Goal: Information Seeking & Learning: Learn about a topic

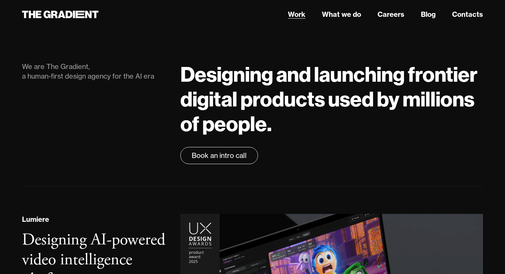
click at [298, 13] on link "Work" at bounding box center [297, 14] width 18 height 10
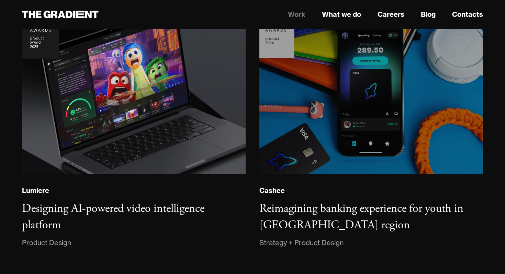
scroll to position [114, 0]
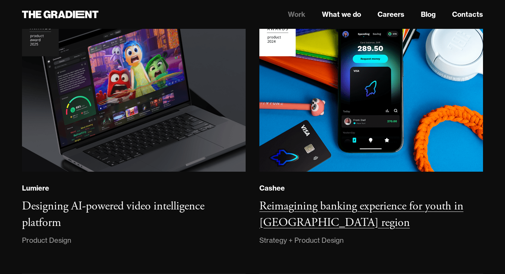
click at [305, 215] on div "Reimagining banking experience for youth in [GEOGRAPHIC_DATA] region" at bounding box center [372, 214] width 224 height 33
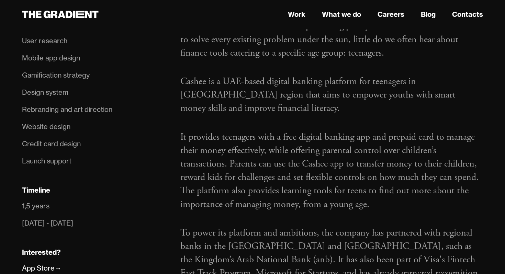
scroll to position [458, 0]
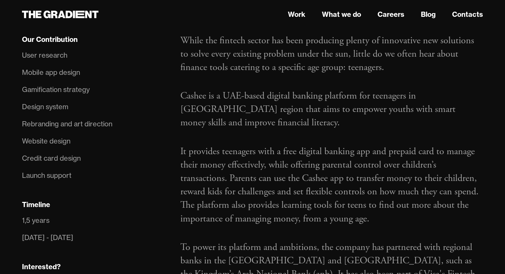
click at [35, 57] on div "User research" at bounding box center [44, 55] width 45 height 11
click at [36, 53] on div "User research" at bounding box center [44, 55] width 45 height 11
click at [41, 70] on div "Mobile app design" at bounding box center [51, 72] width 58 height 11
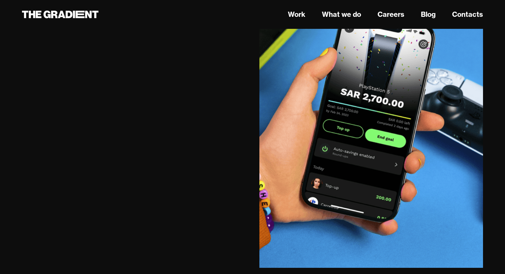
scroll to position [4477, 0]
